Goal: Purchase product/service

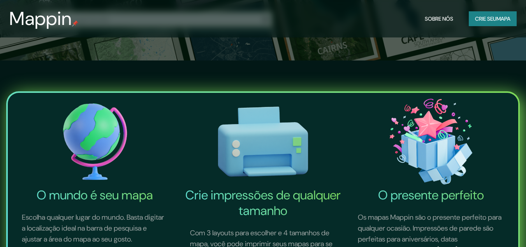
scroll to position [195, 0]
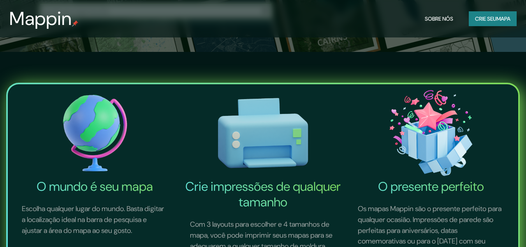
click at [510, 21] on font "mapa" at bounding box center [504, 18] width 14 height 7
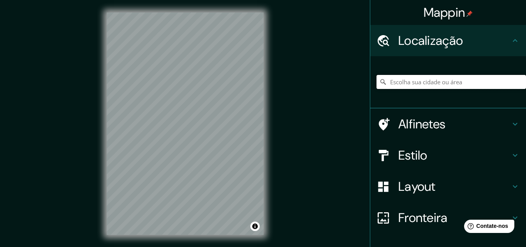
click at [417, 84] on input "Escolha sua cidade ou área" at bounding box center [452, 82] width 150 height 14
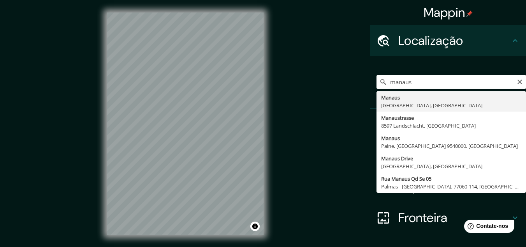
type input "[GEOGRAPHIC_DATA], [GEOGRAPHIC_DATA], [GEOGRAPHIC_DATA]"
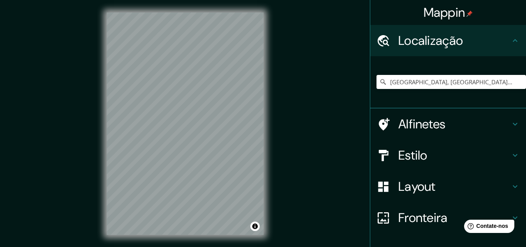
click at [513, 155] on icon at bounding box center [515, 155] width 5 height 3
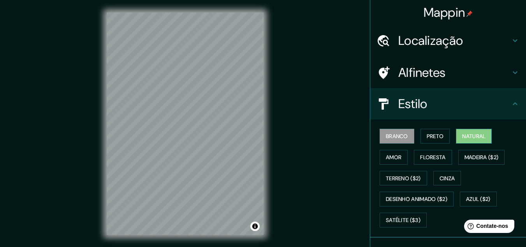
click at [475, 136] on font "Natural" at bounding box center [474, 135] width 23 height 7
click at [424, 155] on font "Floresta" at bounding box center [432, 157] width 25 height 7
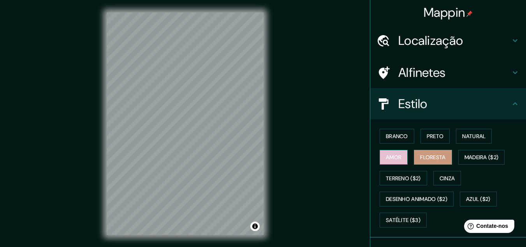
click at [388, 156] on font "Amor" at bounding box center [394, 157] width 16 height 7
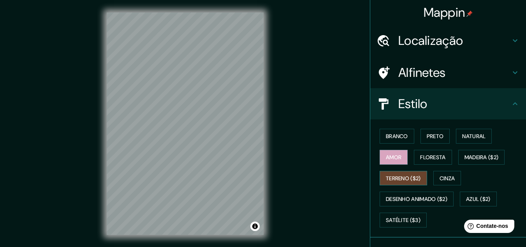
click at [391, 174] on font "Terreno ($2)" at bounding box center [403, 178] width 35 height 10
click at [440, 179] on font "Cinza" at bounding box center [448, 178] width 16 height 7
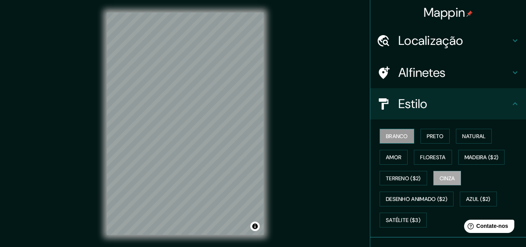
click at [386, 139] on font "Branco" at bounding box center [397, 135] width 22 height 7
click at [440, 180] on font "Cinza" at bounding box center [448, 178] width 16 height 7
click at [468, 194] on font "Azul ($2)" at bounding box center [478, 199] width 25 height 10
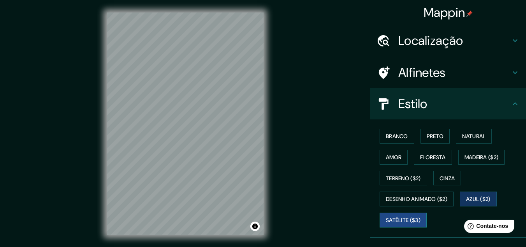
click at [390, 219] on font "Satélite ($3)" at bounding box center [403, 219] width 35 height 7
click at [396, 157] on font "Amor" at bounding box center [394, 157] width 16 height 7
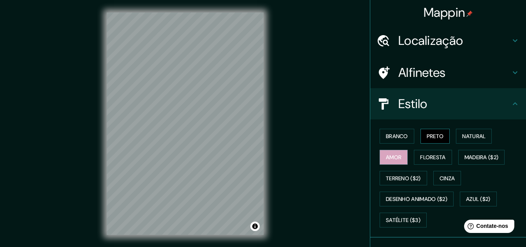
click at [427, 137] on font "Preto" at bounding box center [435, 135] width 17 height 7
click at [457, 138] on button "Natural" at bounding box center [474, 136] width 36 height 15
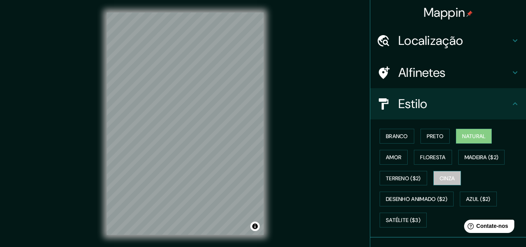
click at [447, 180] on font "Cinza" at bounding box center [448, 178] width 16 height 7
click at [511, 69] on icon at bounding box center [515, 72] width 9 height 9
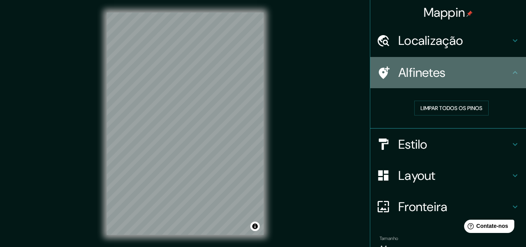
click at [511, 69] on icon at bounding box center [515, 72] width 9 height 9
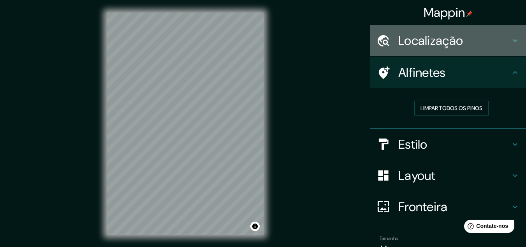
click at [510, 46] on div "Localização" at bounding box center [449, 40] width 156 height 31
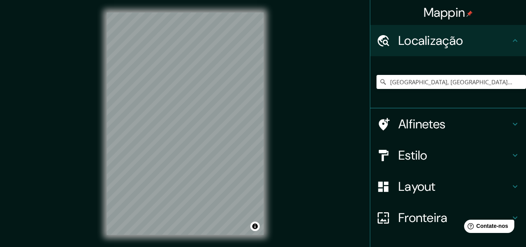
click at [510, 46] on div "Localização" at bounding box center [449, 40] width 156 height 31
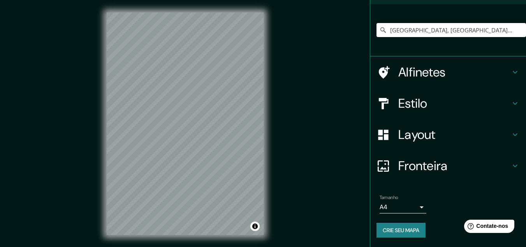
click at [511, 131] on div "Layout" at bounding box center [449, 134] width 156 height 31
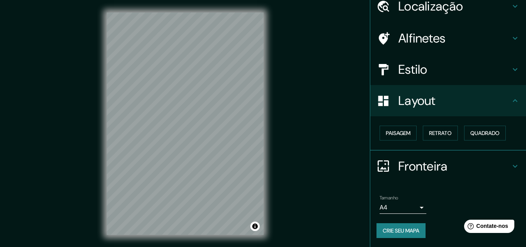
scroll to position [34, 0]
click at [404, 135] on font "Paisagem" at bounding box center [398, 132] width 25 height 7
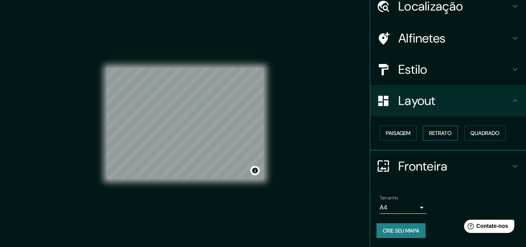
click at [423, 134] on button "Retrato" at bounding box center [440, 132] width 35 height 15
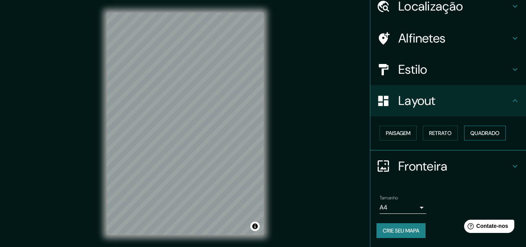
click at [473, 136] on font "Quadrado" at bounding box center [485, 132] width 29 height 7
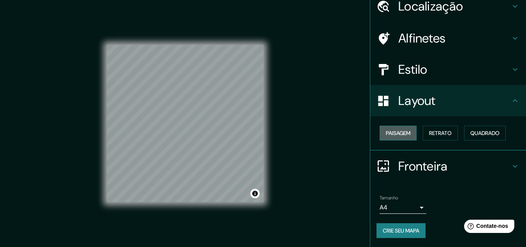
click at [394, 133] on font "Paisagem" at bounding box center [398, 132] width 25 height 7
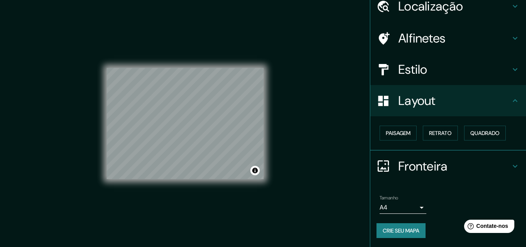
click at [449, 141] on div "Paisagem Retrato Quadrado" at bounding box center [452, 132] width 150 height 21
click at [447, 138] on font "Retrato" at bounding box center [440, 133] width 23 height 10
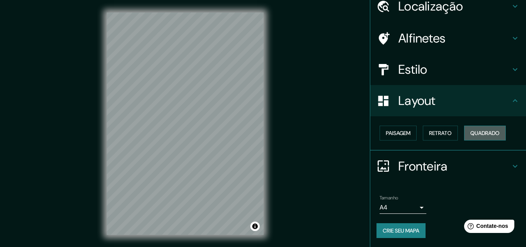
click at [471, 136] on font "Quadrado" at bounding box center [485, 132] width 29 height 7
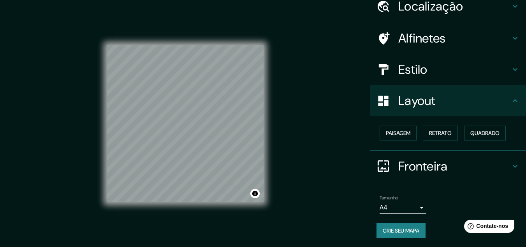
click at [400, 207] on body "Mappin Localização [GEOGRAPHIC_DATA], [GEOGRAPHIC_DATA], [GEOGRAPHIC_DATA] Alfi…" at bounding box center [263, 123] width 526 height 247
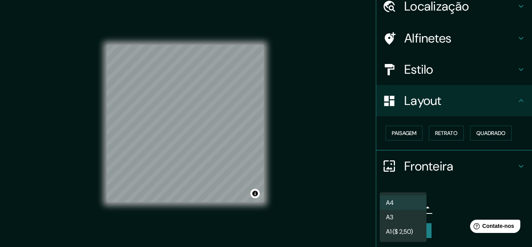
click at [402, 216] on li "A3" at bounding box center [403, 217] width 47 height 14
type input "a4"
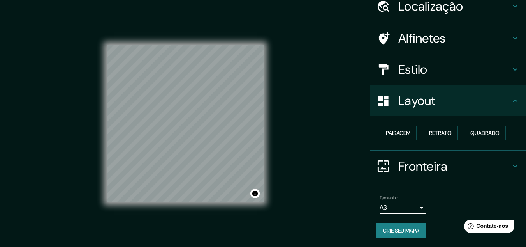
click at [485, 61] on div "Estilo" at bounding box center [449, 69] width 156 height 31
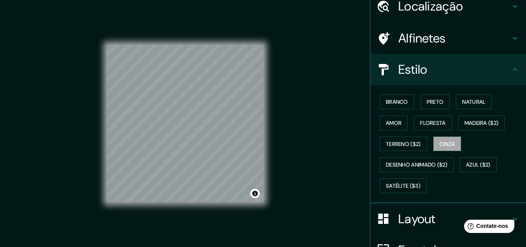
click at [485, 61] on div "Estilo" at bounding box center [449, 69] width 156 height 31
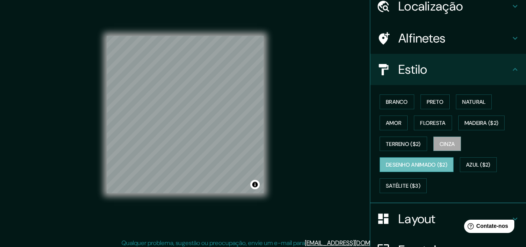
scroll to position [13, 0]
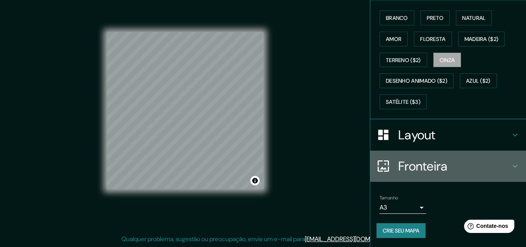
click at [461, 159] on h4 "Fronteira" at bounding box center [455, 166] width 112 height 16
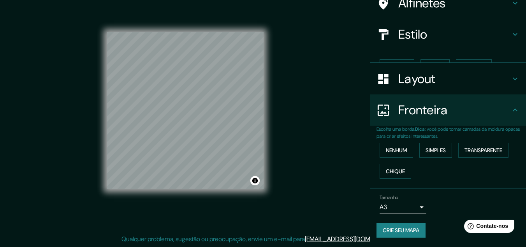
scroll to position [56, 0]
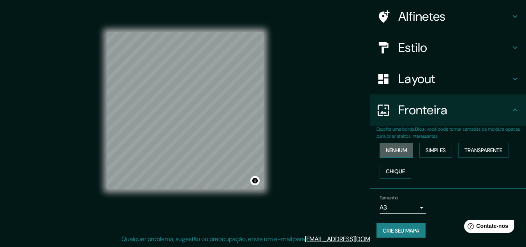
click at [387, 145] on font "Nenhum" at bounding box center [396, 150] width 21 height 10
click at [420, 151] on button "Simples" at bounding box center [436, 150] width 33 height 15
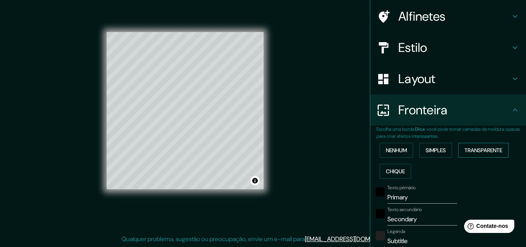
click at [475, 150] on font "Transparente" at bounding box center [484, 150] width 38 height 7
click at [394, 168] on font "Chique" at bounding box center [395, 171] width 19 height 7
click at [465, 153] on font "Transparente" at bounding box center [484, 150] width 38 height 7
click at [420, 153] on button "Simples" at bounding box center [436, 150] width 33 height 15
click at [395, 147] on font "Nenhum" at bounding box center [396, 150] width 21 height 7
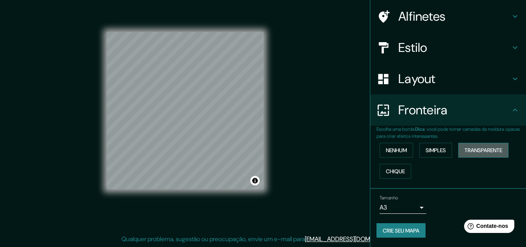
click at [459, 145] on button "Transparente" at bounding box center [484, 150] width 50 height 15
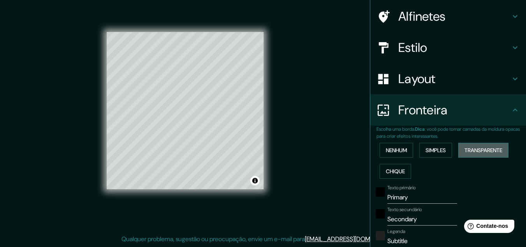
drag, startPoint x: 459, startPoint y: 145, endPoint x: 475, endPoint y: 156, distance: 18.5
click at [475, 156] on button "Transparente" at bounding box center [484, 150] width 50 height 15
type input "193"
type input "32"
drag, startPoint x: 257, startPoint y: 181, endPoint x: 268, endPoint y: 194, distance: 17.1
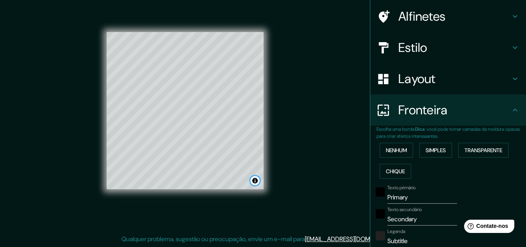
click at [268, 195] on div "© Mapbox © OpenStreetMap Improve this map" at bounding box center [185, 110] width 182 height 247
drag, startPoint x: 253, startPoint y: 182, endPoint x: 272, endPoint y: 200, distance: 26.2
click at [272, 200] on div "© Mapbox © OpenStreetMap Improve this map" at bounding box center [185, 110] width 182 height 247
click at [403, 146] on font "Nenhum" at bounding box center [396, 150] width 21 height 10
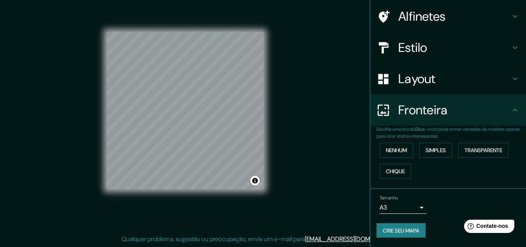
click at [457, 47] on h4 "Estilo" at bounding box center [455, 48] width 112 height 16
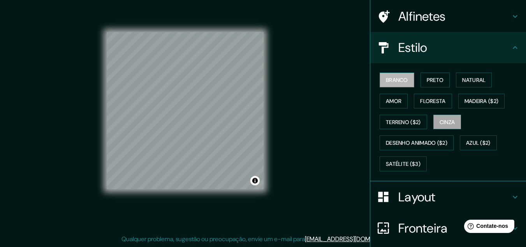
click at [402, 78] on font "Branco" at bounding box center [397, 79] width 22 height 7
click at [511, 14] on icon at bounding box center [515, 16] width 9 height 9
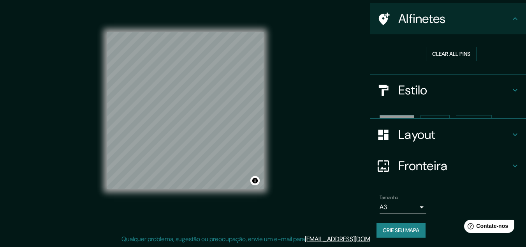
scroll to position [40, 0]
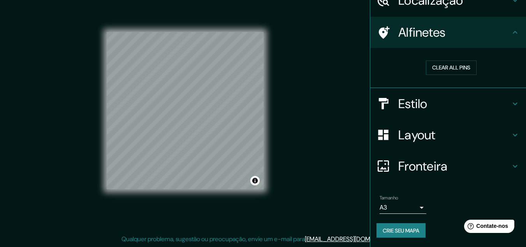
click at [513, 32] on icon at bounding box center [515, 32] width 5 height 3
click at [414, 224] on button "Crie seu mapa" at bounding box center [401, 230] width 49 height 15
click at [384, 229] on div "Crie seu mapa" at bounding box center [448, 230] width 143 height 15
click at [391, 218] on div "Tamanho A3 a4 Crie seu mapa" at bounding box center [448, 218] width 143 height 52
click at [397, 227] on font "Crie seu mapa" at bounding box center [401, 230] width 37 height 7
